Goal: Task Accomplishment & Management: Manage account settings

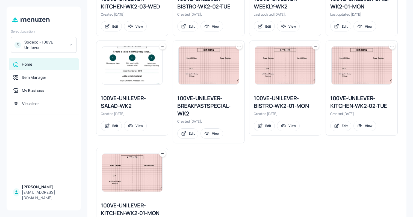
scroll to position [501, 0]
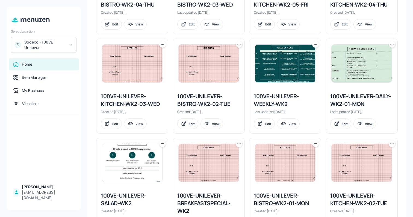
scroll to position [362, 0]
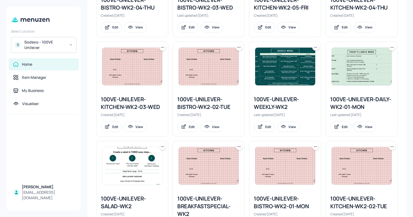
click at [123, 75] on img at bounding box center [132, 67] width 60 height 38
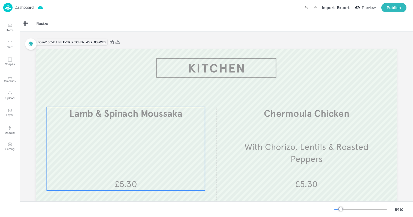
click at [153, 123] on div "Lamb & Spinach Moussaka £5.30" at bounding box center [126, 148] width 158 height 83
click at [123, 97] on icon "Edit Item" at bounding box center [123, 96] width 1 height 1
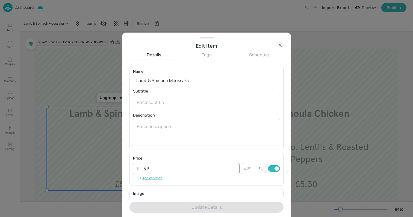
click at [159, 169] on input "5.3" at bounding box center [190, 168] width 100 height 11
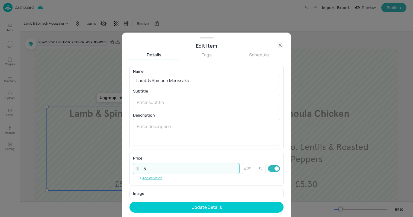
type input "5"
click at [130, 201] on button "Update Details" at bounding box center [207, 206] width 154 height 11
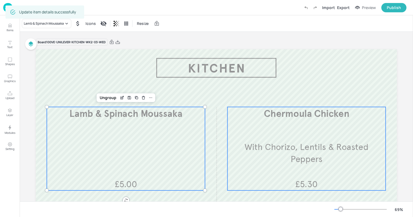
click at [331, 166] on div "Chermoula Chicken With Chorizo, Lentils & Roasted Peppers £5.30" at bounding box center [307, 148] width 158 height 83
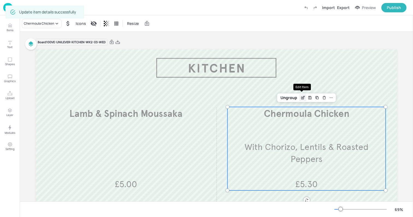
click at [301, 98] on icon "Edit Item" at bounding box center [303, 97] width 5 height 4
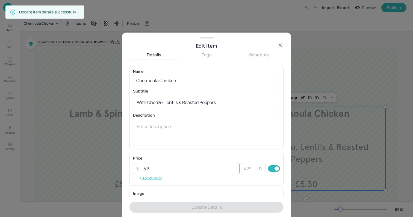
click at [167, 169] on input "5.3" at bounding box center [190, 168] width 100 height 11
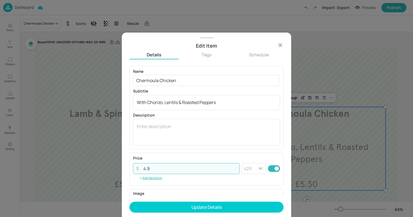
type input "4.9"
click at [130, 201] on button "Update Details" at bounding box center [207, 206] width 154 height 11
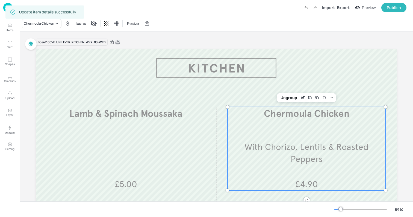
click at [118, 42] on icon at bounding box center [118, 42] width 4 height 4
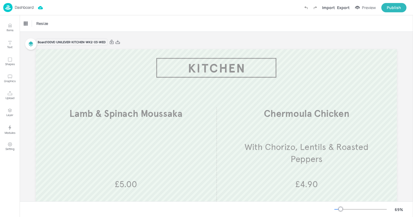
click at [170, 24] on div "Resize" at bounding box center [217, 23] width 394 height 16
click at [21, 9] on p "Dashboard" at bounding box center [24, 7] width 19 height 4
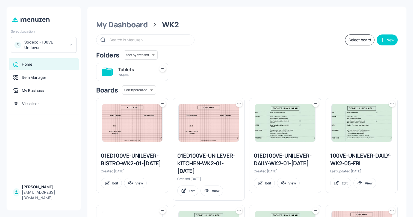
click at [290, 51] on div "Folders Sort by created id ​" at bounding box center [247, 54] width 302 height 9
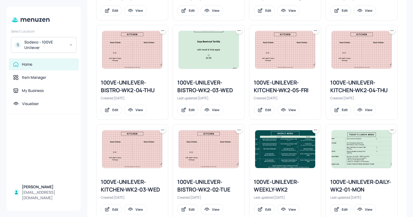
scroll to position [288, 0]
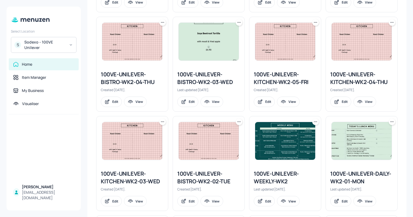
click at [90, 148] on div "My Dashboard WK2 Select board New Folders Sort by created id ​ Tablets 3 items …" at bounding box center [246, 74] width 319 height 711
click at [200, 78] on div "100VE-UNILEVER-BISTRO-WK2-03-WED" at bounding box center [208, 78] width 63 height 15
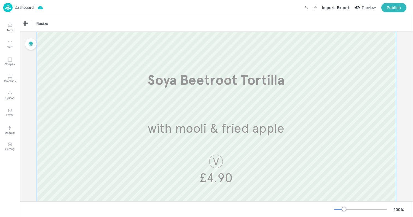
scroll to position [68, 0]
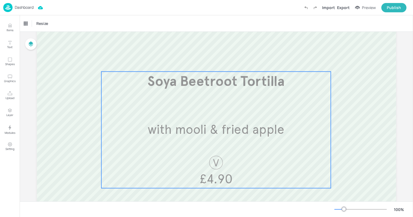
click at [186, 102] on div "Soya Beetroot Tortilla with mooli & fried apple £4.90" at bounding box center [216, 130] width 230 height 116
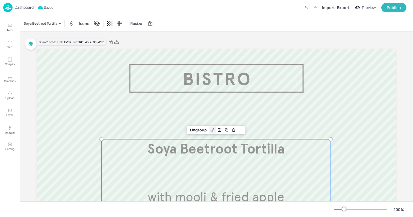
click at [213, 128] on icon "Edit Item" at bounding box center [213, 129] width 2 height 2
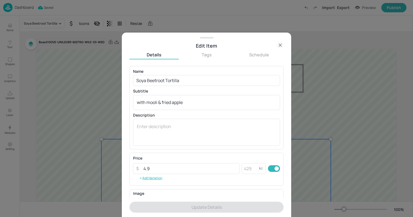
click at [282, 46] on icon at bounding box center [280, 45] width 7 height 7
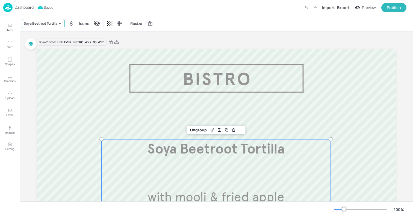
click at [44, 24] on div "Soya Beetroot Tortilla" at bounding box center [41, 23] width 34 height 5
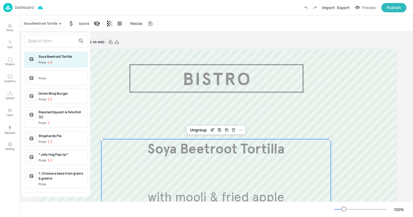
click at [40, 42] on input "text" at bounding box center [52, 41] width 48 height 9
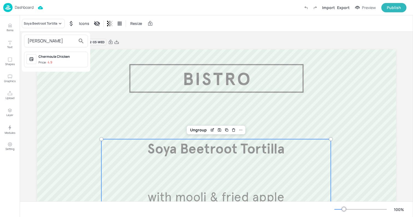
type input "[PERSON_NAME]"
click at [47, 62] on div "Price: 4.9" at bounding box center [46, 62] width 14 height 5
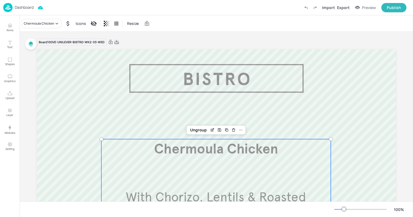
click at [117, 43] on icon at bounding box center [117, 42] width 4 height 4
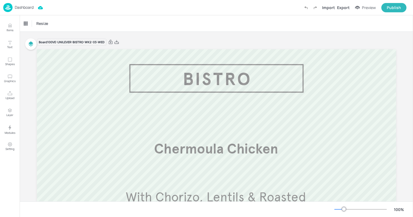
click at [160, 30] on div "Resize" at bounding box center [217, 23] width 394 height 16
click at [17, 9] on p "Dashboard" at bounding box center [24, 7] width 19 height 4
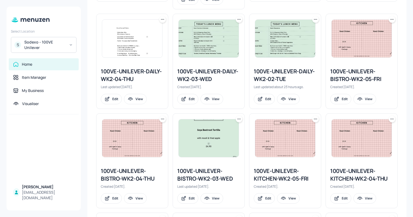
scroll to position [181, 0]
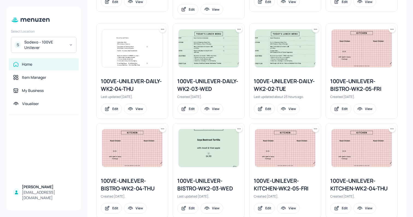
click at [207, 58] on img at bounding box center [209, 49] width 60 height 38
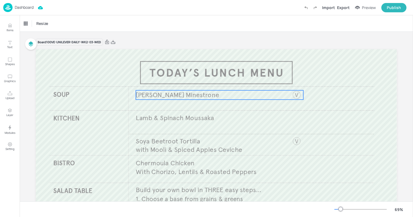
click at [171, 97] on span "[PERSON_NAME] Minestrone" at bounding box center [177, 94] width 83 height 8
click at [28, 18] on div "[PERSON_NAME] Minestrone Icons Resize" at bounding box center [217, 23] width 394 height 16
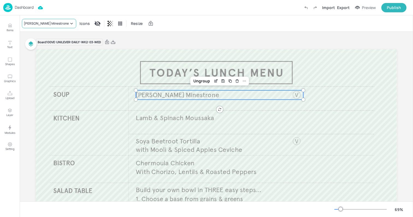
click at [28, 22] on div "[PERSON_NAME] Minestrone" at bounding box center [46, 23] width 45 height 5
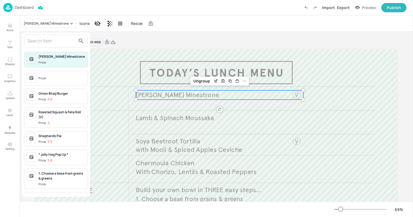
click at [39, 40] on input "text" at bounding box center [52, 41] width 48 height 9
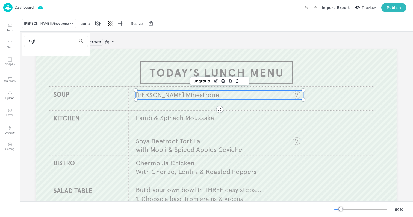
type input "highl"
click at [214, 79] on div at bounding box center [206, 108] width 413 height 217
click at [214, 81] on icon "Edit Item" at bounding box center [216, 81] width 5 height 4
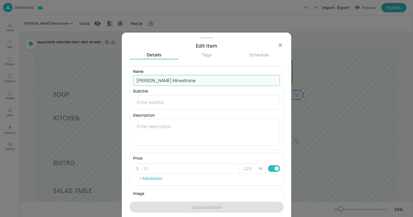
drag, startPoint x: 150, startPoint y: 80, endPoint x: 211, endPoint y: 83, distance: 60.5
click at [211, 83] on input "[PERSON_NAME] Minestrone" at bounding box center [206, 80] width 147 height 11
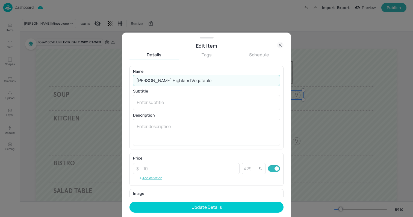
type input "[PERSON_NAME] Highland Vegetable"
click at [130, 201] on button "Update Details" at bounding box center [207, 206] width 154 height 11
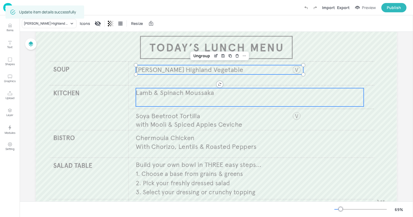
scroll to position [31, 0]
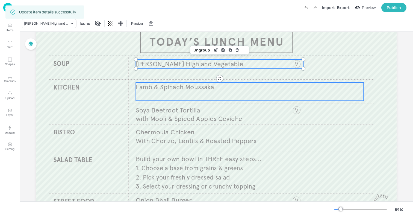
click at [186, 96] on div "Lamb & Spinach Moussaka" at bounding box center [250, 91] width 228 height 18
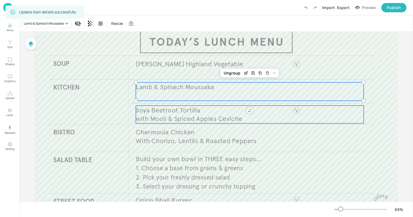
click at [166, 112] on span "Soya Beetroot Tortilla" at bounding box center [168, 110] width 64 height 8
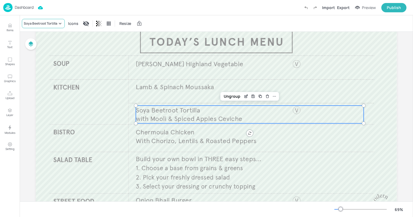
click at [44, 23] on div "Soya Beetroot Tortilla" at bounding box center [41, 23] width 34 height 5
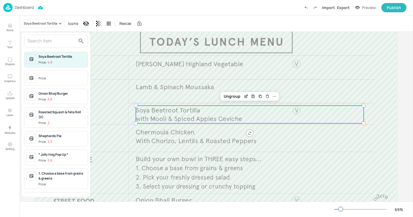
click at [47, 40] on input "text" at bounding box center [52, 41] width 48 height 9
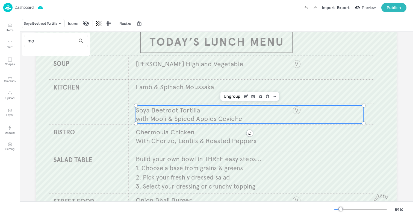
type input "m"
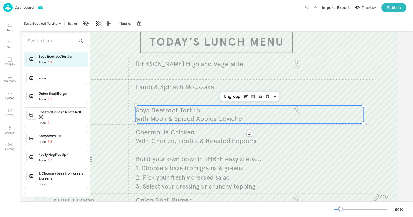
click at [12, 28] on div at bounding box center [206, 108] width 413 height 217
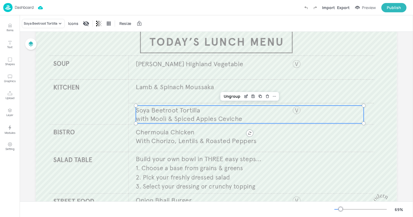
click at [7, 28] on button "Items" at bounding box center [10, 28] width 16 height 16
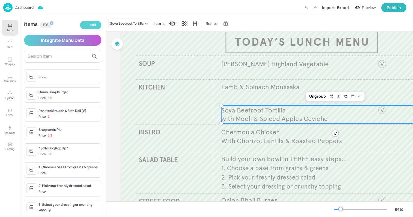
click at [98, 27] on button "Add" at bounding box center [90, 25] width 21 height 8
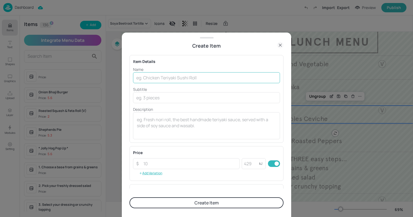
click at [153, 76] on input "text" at bounding box center [206, 77] width 147 height 11
paste input "Mooli & Pomegranate Ceviche Salad with Quinoa £4.00"
drag, startPoint x: 211, startPoint y: 78, endPoint x: 269, endPoint y: 78, distance: 58.5
click at [269, 78] on input "Mooli & Pomegranate Ceviche Salad with Quinoa £4.00" at bounding box center [206, 77] width 147 height 11
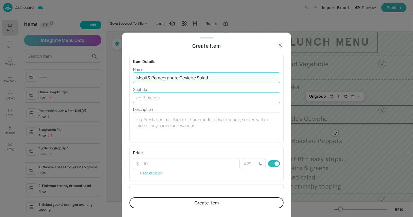
type input "Mooli & Pomegranate Ceviche Salad"
click at [167, 95] on input "text" at bounding box center [206, 97] width 147 height 11
paste input "with Quinoa £4.00"
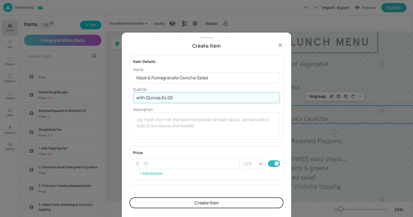
click at [162, 98] on input "with Quinoa £4.00" at bounding box center [206, 97] width 147 height 11
type input "with Quinoa"
click at [154, 163] on input "number" at bounding box center [190, 163] width 100 height 11
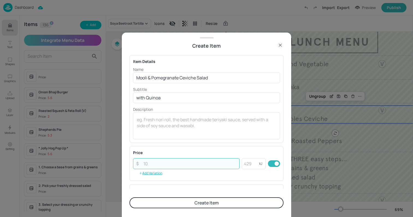
paste input "4.00"
type input "4.00"
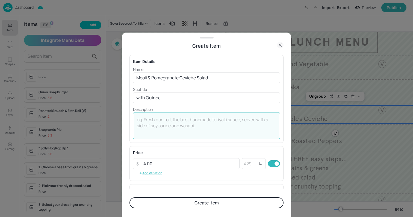
click at [156, 135] on textarea at bounding box center [206, 125] width 139 height 18
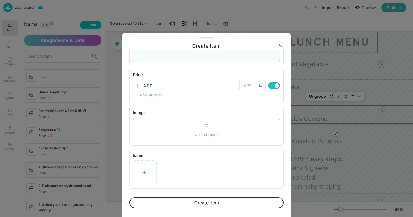
click at [145, 183] on div at bounding box center [145, 172] width 24 height 25
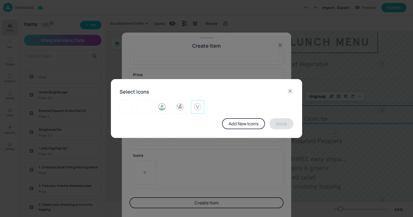
click at [193, 109] on div at bounding box center [197, 107] width 13 height 14
click at [281, 128] on button "Done" at bounding box center [282, 123] width 24 height 11
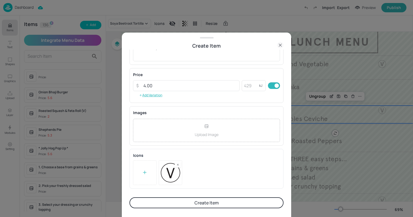
click at [199, 199] on button "Create Item" at bounding box center [207, 202] width 154 height 11
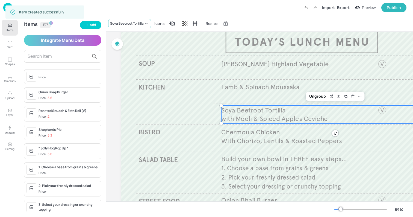
click at [127, 21] on div "Soya Beetroot Tortilla" at bounding box center [127, 23] width 34 height 5
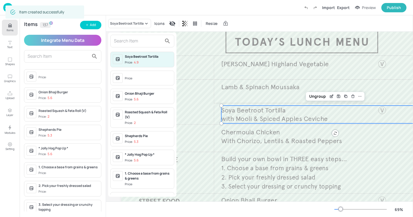
click at [124, 43] on input "text" at bounding box center [138, 41] width 48 height 9
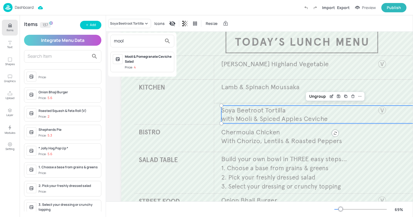
type input "mool"
click at [141, 63] on div "Mooli & Pomegranate Ceviche Salad" at bounding box center [148, 59] width 47 height 10
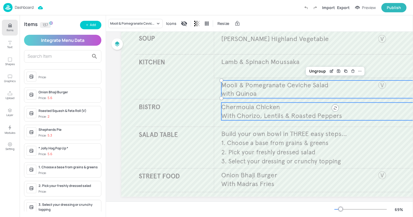
scroll to position [66, 0]
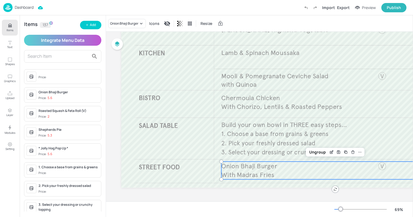
click at [239, 167] on span "Onion Bhaji Burger" at bounding box center [249, 166] width 56 height 8
click at [125, 27] on div "Onion Bhaji Burger" at bounding box center [127, 23] width 38 height 9
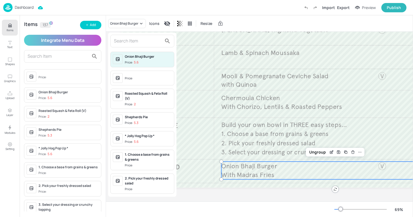
click at [124, 44] on input "text" at bounding box center [138, 41] width 48 height 9
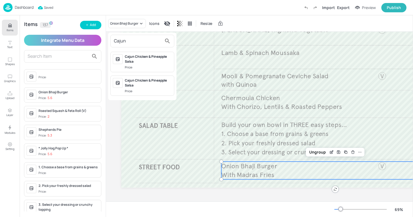
type input "Cajun"
click at [90, 27] on div at bounding box center [206, 108] width 413 height 217
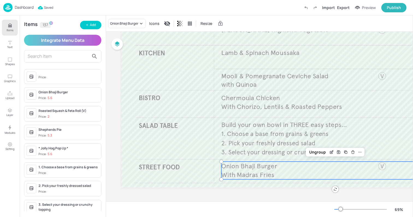
click at [90, 27] on div "Add" at bounding box center [93, 24] width 6 height 5
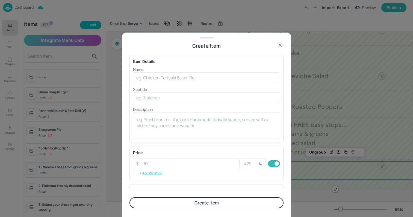
click at [166, 71] on p "Name" at bounding box center [206, 69] width 147 height 6
click at [159, 78] on input "text" at bounding box center [206, 77] width 147 height 11
paste input "Cajun Chicken with Skinny Fried, Battered Onion Rings £5.60"
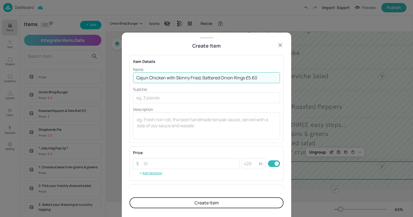
click at [247, 78] on input "Cajun Chicken with Skinny Fried, Battered Onion Rings £5.60" at bounding box center [206, 77] width 147 height 11
type input "Cajun Chicken with Skinny Fried, Battered Onion Rings"
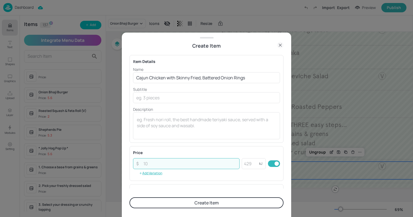
click at [160, 165] on input "number" at bounding box center [190, 163] width 100 height 11
paste input "5.60"
type input "5.60"
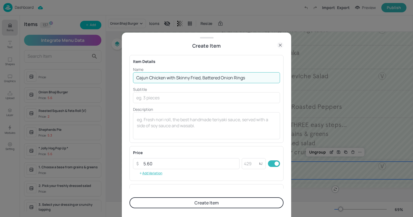
click at [199, 78] on input "Cajun Chicken with Skinny Fried, Battered Onion Rings" at bounding box center [206, 77] width 147 height 11
type input "Cajun Chicken with Skinny Fries & Battered Onion Rings"
click at [206, 205] on button "Create Item" at bounding box center [207, 202] width 154 height 11
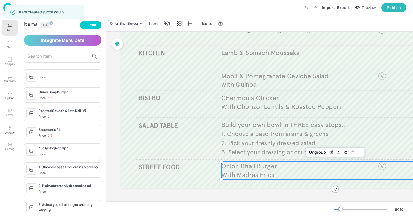
click at [118, 24] on div "Onion Bhaji Burger" at bounding box center [124, 23] width 28 height 5
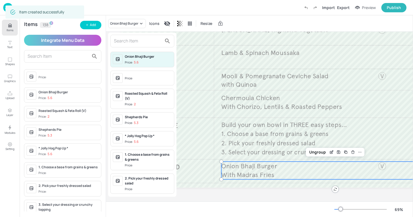
click at [121, 39] on input "text" at bounding box center [138, 41] width 48 height 9
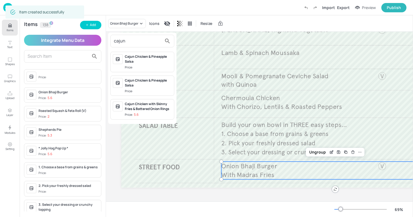
type input "cajun"
click at [139, 103] on div "Cajun Chicken with Skinny Fries & Battered Onion Rings" at bounding box center [148, 106] width 47 height 10
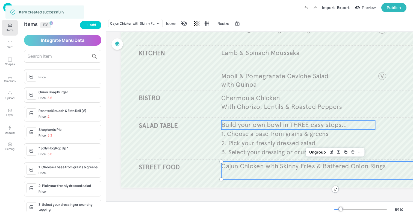
scroll to position [0, 0]
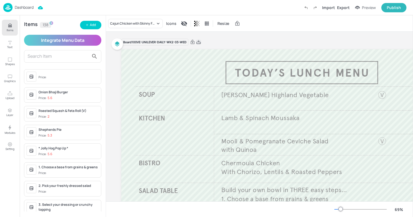
click at [198, 42] on icon at bounding box center [198, 41] width 5 height 5
click at [183, 21] on div "Resize" at bounding box center [259, 23] width 307 height 16
click at [19, 8] on p "Dashboard" at bounding box center [24, 7] width 19 height 4
click at [25, 9] on p "Dashboard" at bounding box center [24, 7] width 19 height 4
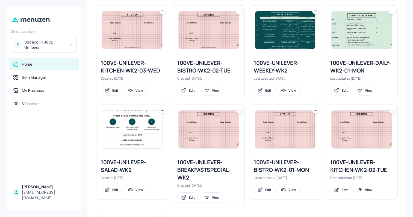
scroll to position [392, 0]
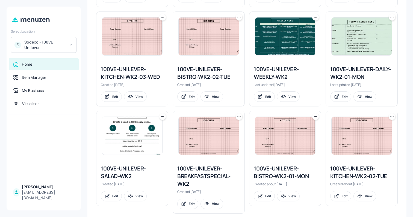
click at [130, 49] on img at bounding box center [132, 36] width 60 height 38
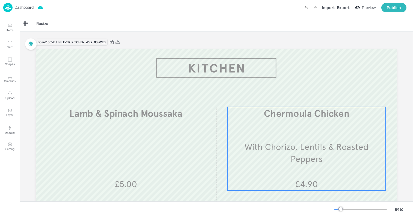
click at [288, 144] on span "With Chorizo, Lentils & Roasted Peppers" at bounding box center [307, 152] width 124 height 23
click at [40, 24] on div "Chermoula Chicken" at bounding box center [39, 23] width 30 height 5
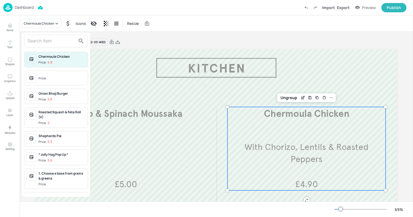
click at [46, 47] on div "Chermoula Chicken Price: 4.9 Price: Onion Bhaji Burger Price: 5.6 Roasted Squas…" at bounding box center [56, 115] width 68 height 164
click at [41, 43] on input "text" at bounding box center [52, 41] width 48 height 9
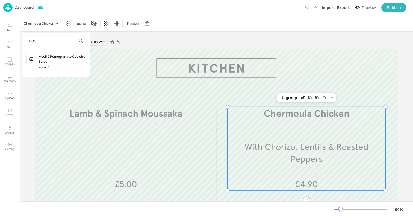
type input "mool"
click at [52, 68] on span "Price: 4" at bounding box center [62, 67] width 47 height 5
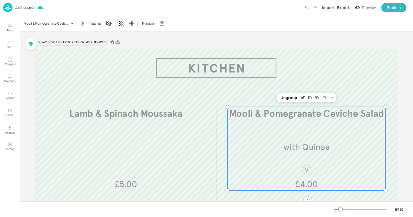
click at [119, 43] on icon at bounding box center [117, 41] width 5 height 5
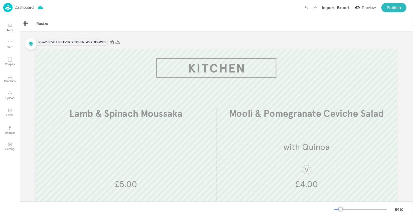
click at [138, 23] on div "Resize" at bounding box center [217, 23] width 394 height 16
click at [14, 9] on div "Dashboard" at bounding box center [18, 7] width 30 height 9
click at [187, 24] on div "Resize" at bounding box center [217, 23] width 394 height 16
click at [8, 5] on img at bounding box center [7, 7] width 9 height 9
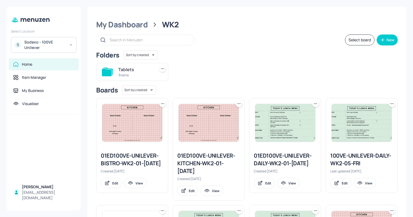
click at [136, 72] on div "Tablets" at bounding box center [135, 69] width 34 height 7
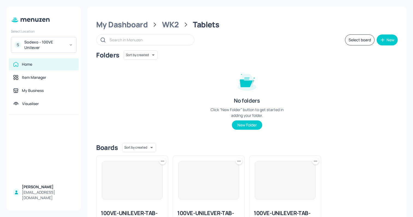
scroll to position [54, 0]
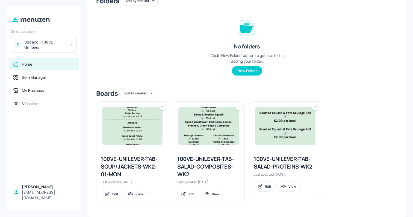
click at [116, 166] on div "100VE-UNILEVER-TAB-SOUP/JACKETS-WK2-01-MON" at bounding box center [132, 166] width 63 height 23
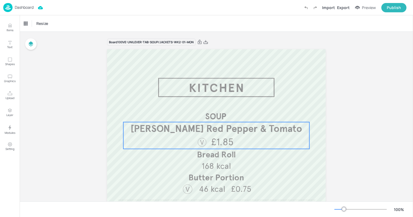
click at [211, 127] on span "[PERSON_NAME] Red Pepper & Tomato" at bounding box center [217, 128] width 172 height 12
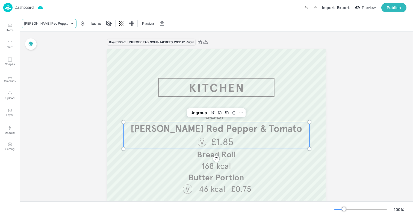
click at [33, 19] on div "[PERSON_NAME] Red Pepper & Tomato" at bounding box center [49, 23] width 55 height 9
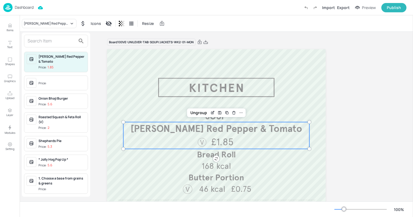
click at [35, 44] on input "text" at bounding box center [52, 41] width 48 height 9
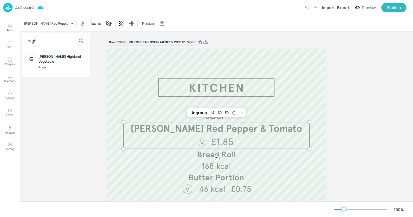
type input "high"
click at [53, 65] on span "Price:" at bounding box center [62, 67] width 47 height 5
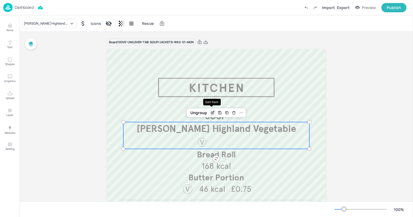
click at [214, 110] on icon "Edit Item" at bounding box center [213, 112] width 5 height 4
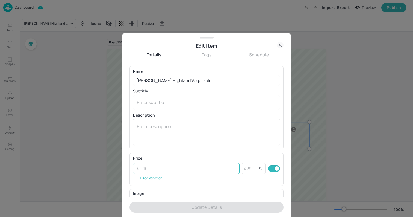
click at [196, 169] on input "number" at bounding box center [190, 168] width 100 height 11
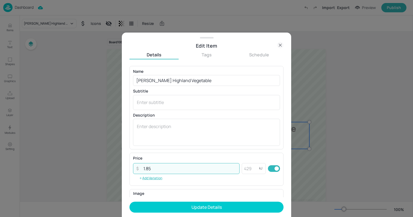
type input "1.85"
click at [130, 201] on button "Update Details" at bounding box center [207, 206] width 154 height 11
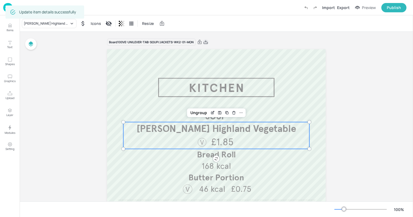
click at [207, 42] on icon at bounding box center [206, 42] width 4 height 4
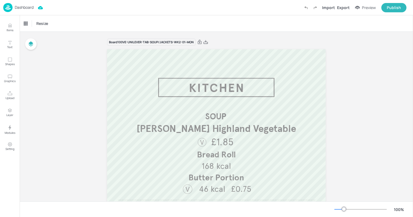
click at [9, 9] on img at bounding box center [7, 7] width 9 height 9
click at [190, 17] on div "Resize" at bounding box center [217, 23] width 394 height 16
click at [10, 7] on img at bounding box center [7, 7] width 9 height 9
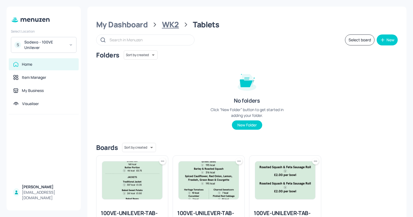
click at [166, 23] on div "WK2" at bounding box center [170, 25] width 17 height 10
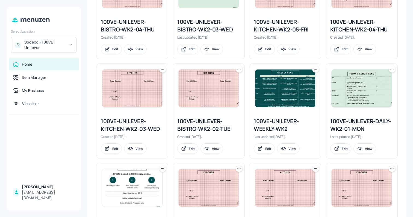
scroll to position [355, 0]
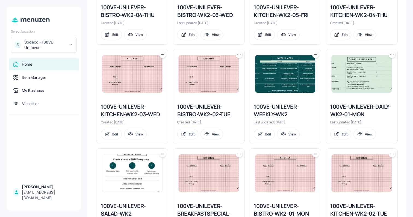
click at [273, 81] on img at bounding box center [285, 74] width 60 height 38
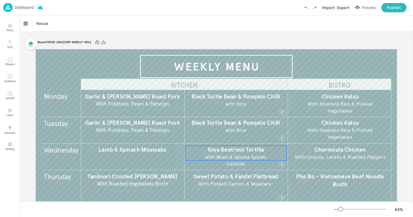
click at [232, 152] on span "Soya Beetroot Tortilla" at bounding box center [236, 149] width 57 height 7
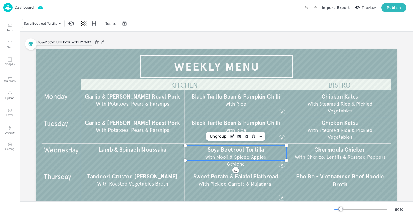
click at [49, 29] on div "Soya Beetroot Tortilla Resize" at bounding box center [217, 23] width 394 height 16
click at [43, 26] on div "Soya Beetroot Tortilla" at bounding box center [41, 23] width 34 height 5
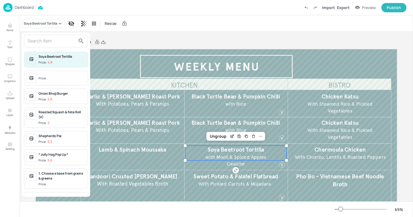
click at [42, 42] on input "text" at bounding box center [52, 41] width 48 height 9
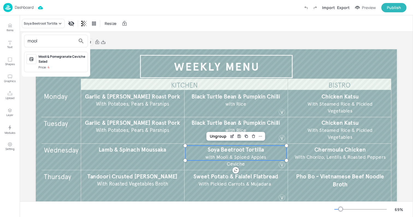
type input "mool"
click at [55, 66] on span "Price: 4" at bounding box center [62, 67] width 47 height 5
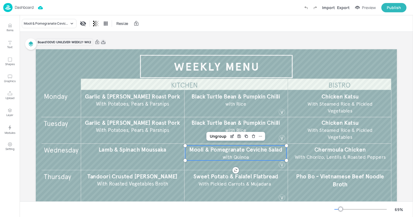
click at [103, 43] on icon at bounding box center [103, 41] width 5 height 5
